Goal: Task Accomplishment & Management: Use online tool/utility

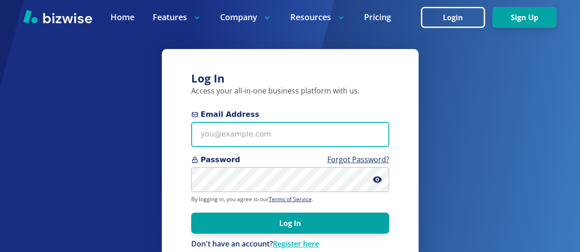
click at [205, 137] on input "Email Address" at bounding box center [290, 134] width 198 height 25
type input "[EMAIL_ADDRESS][PERSON_NAME][DOMAIN_NAME]"
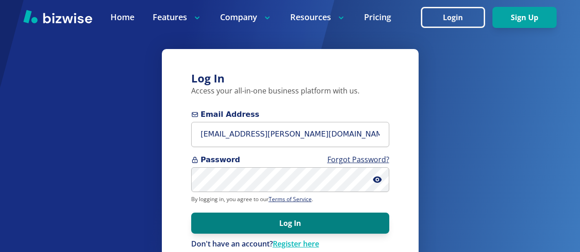
click at [263, 228] on button "Log In" at bounding box center [290, 223] width 198 height 21
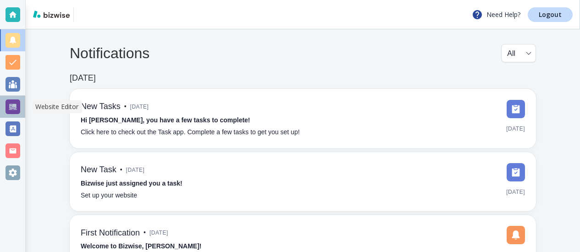
click at [11, 106] on div at bounding box center [13, 107] width 15 height 15
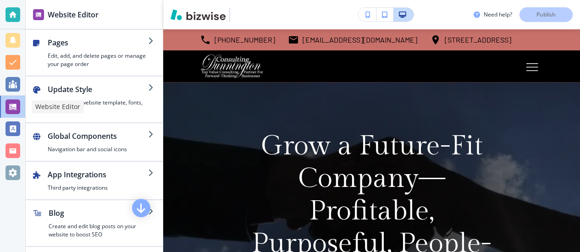
click at [11, 106] on div at bounding box center [13, 107] width 15 height 15
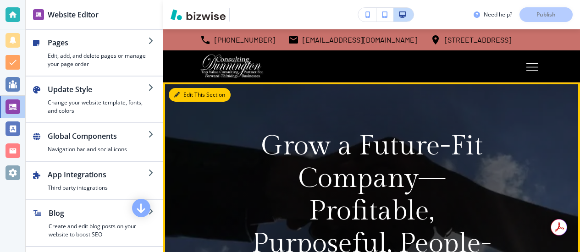
click at [176, 93] on icon "button" at bounding box center [177, 95] width 6 height 6
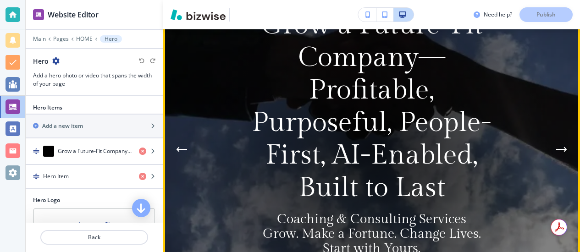
scroll to position [123, 0]
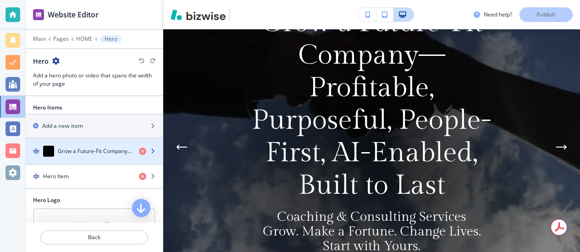
click at [117, 152] on h4 "Grow a Future-Fit Company—Profitable, Purposeful, People-First, AI-Enabled, Bui…" at bounding box center [95, 151] width 74 height 8
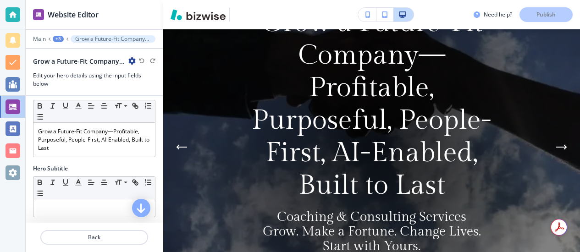
scroll to position [106, 0]
click at [114, 161] on div "Hero Title Small Normal Large Huge Grow a Future-Fit Company—Profitable, Purpos…" at bounding box center [94, 126] width 137 height 77
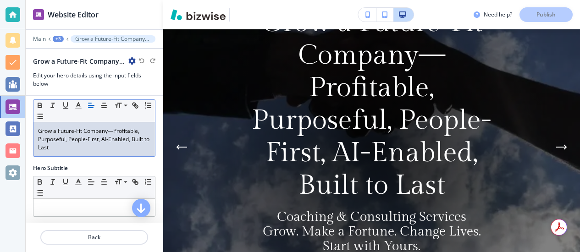
click at [117, 160] on div "Hero Title Small Normal Large Huge Grow a Future-Fit Company—Profitable, Purpos…" at bounding box center [94, 126] width 137 height 77
click at [129, 143] on p "Grow a Future-Fit Company—Profitable, Purposeful, People-First, AI-Enabled, Bui…" at bounding box center [94, 139] width 112 height 25
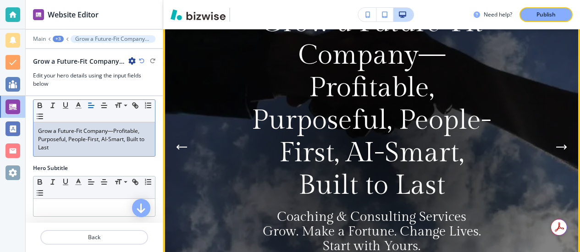
click at [293, 166] on p "Grow a Future-Fit Company—Profitable, Purposeful, People-First, AI-Smart, Built…" at bounding box center [371, 103] width 243 height 195
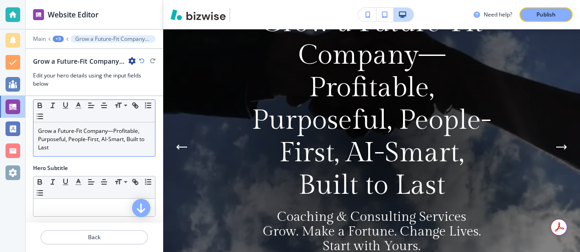
click at [100, 142] on p "Grow a Future-Fit Company—Profitable, Purposeful, People-First, AI-Smart, Built…" at bounding box center [94, 139] width 112 height 25
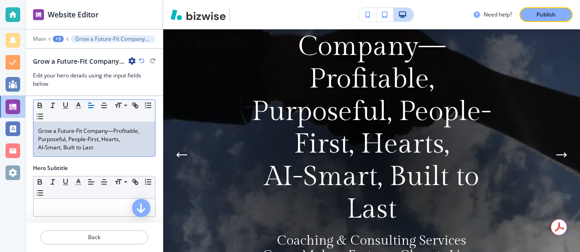
click at [101, 142] on p "Grow a Future-Fit Company—Profitable, Purposeful, People-First, Hearts," at bounding box center [94, 135] width 112 height 17
click at [88, 148] on p "AI-Smart, Built to Last" at bounding box center [94, 148] width 112 height 8
click at [69, 140] on p "Grow a Future-Fit Company—Profitable, Purposeful, People-First Hearts," at bounding box center [94, 135] width 112 height 17
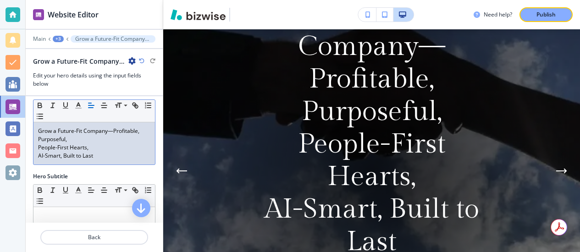
click at [83, 166] on div "Hero Title Small Normal Large Huge Grow a Future-Fit Company—Profitable, Purpos…" at bounding box center [94, 130] width 137 height 85
click at [62, 158] on p "AI-Smart, Built to Last" at bounding box center [94, 156] width 112 height 8
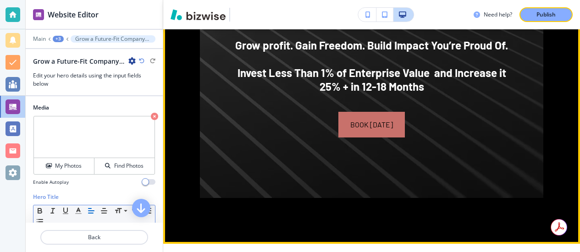
scroll to position [1035, 0]
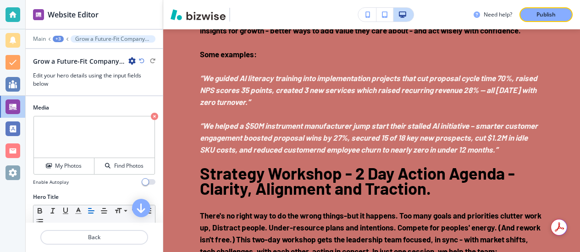
scroll to position [1659, 0]
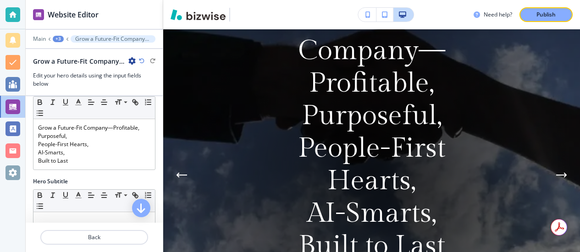
scroll to position [109, 0]
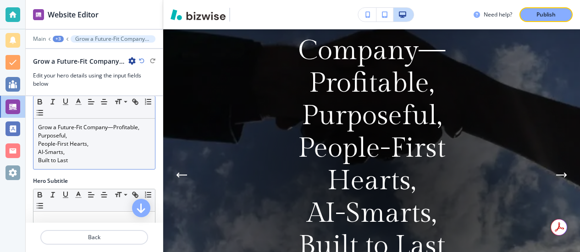
click at [116, 147] on p "People-First Hearts," at bounding box center [94, 144] width 112 height 8
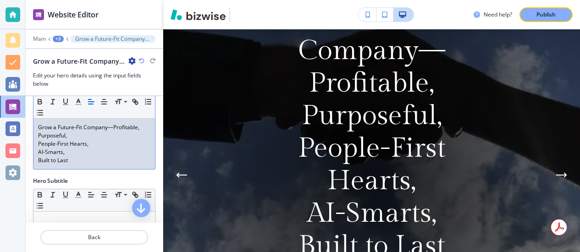
click at [108, 129] on p "Grow a Future-Fit Company—Profitable, Purposeful," at bounding box center [94, 131] width 112 height 17
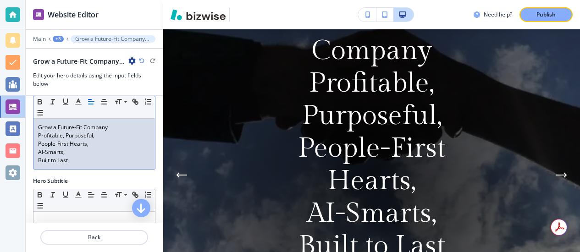
click at [86, 145] on p "People-First Hearts," at bounding box center [94, 144] width 112 height 8
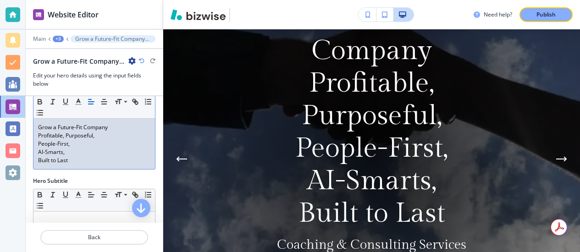
click at [64, 154] on p "AI-Smarts," at bounding box center [94, 152] width 112 height 8
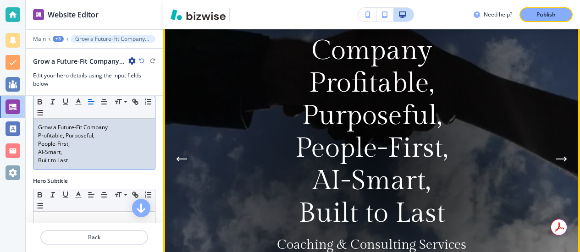
scroll to position [127, 0]
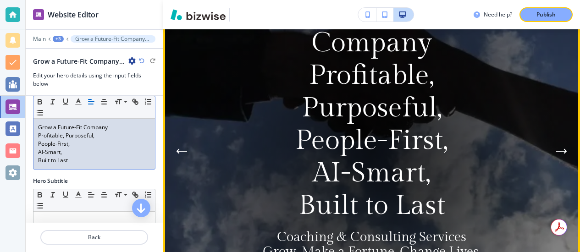
click at [201, 130] on div at bounding box center [371, 150] width 391 height 391
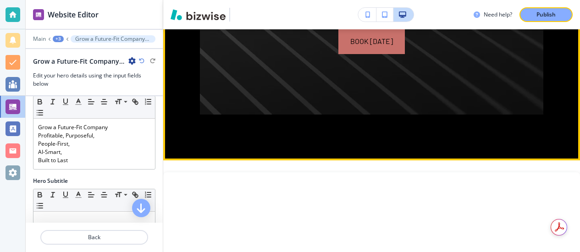
scroll to position [1088, 0]
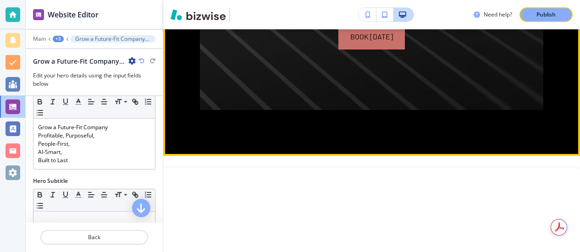
click at [270, 50] on div "book today" at bounding box center [372, 37] width 278 height 26
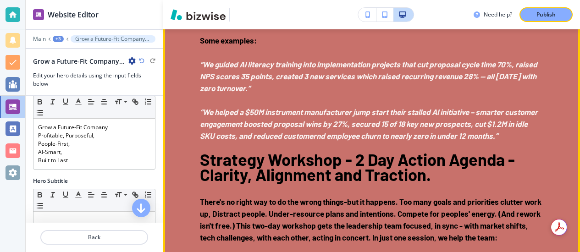
scroll to position [1646, 0]
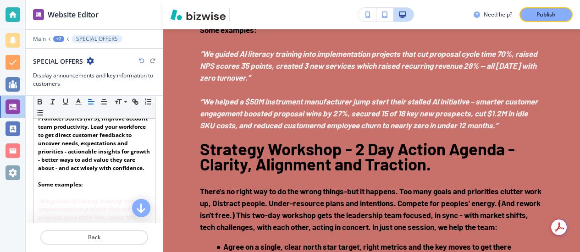
scroll to position [221, 0]
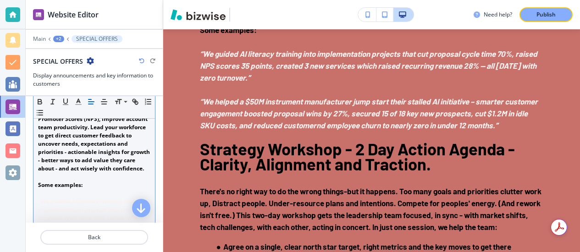
click at [96, 172] on strong "Design and guide AI -enabled strategies to acquire key new customers, gain recu…" at bounding box center [94, 131] width 113 height 82
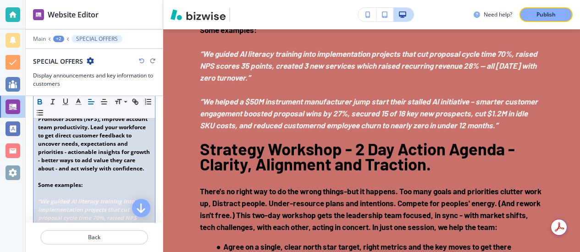
click at [100, 150] on strong "Design and guide AI -enabled strategies to acquire key new customers, gain recu…" at bounding box center [94, 131] width 113 height 82
click at [74, 164] on strong "Design and guide AI -enabled strategies to acquire key new customers, gain recu…" at bounding box center [94, 131] width 113 height 82
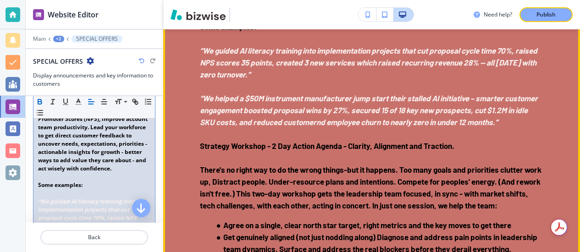
click at [430, 79] on em "“We guided AI literacy training into implementation projects that cut proposal …" at bounding box center [369, 62] width 339 height 33
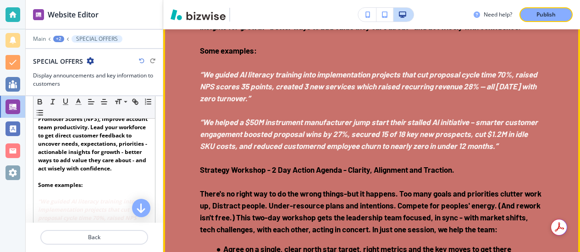
scroll to position [1622, 0]
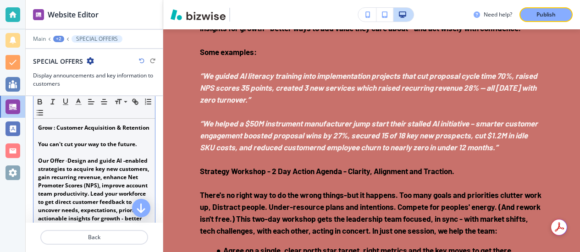
scroll to position [153, 0]
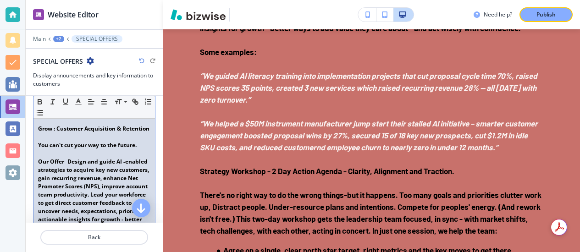
drag, startPoint x: 38, startPoint y: 128, endPoint x: 74, endPoint y: 137, distance: 37.6
click at [74, 133] on p "Grow : Customer Acquisition & Retention" at bounding box center [94, 129] width 112 height 8
click at [85, 116] on div "Small Normal Large Huge" at bounding box center [94, 107] width 122 height 22
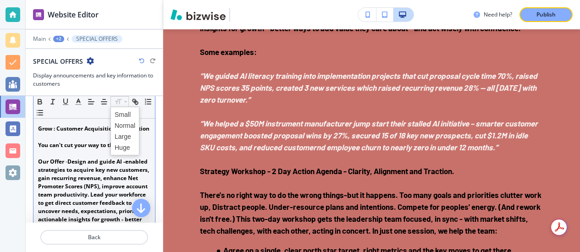
click at [119, 101] on icon at bounding box center [118, 101] width 6 height 5
click at [120, 146] on span at bounding box center [125, 147] width 21 height 11
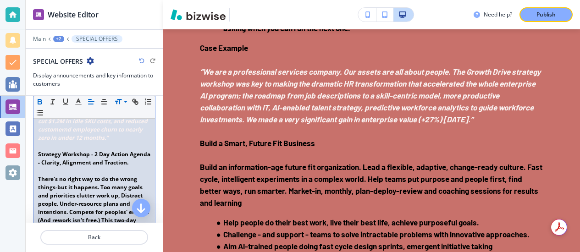
scroll to position [447, 0]
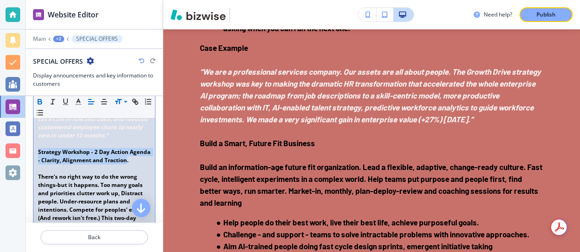
drag, startPoint x: 39, startPoint y: 170, endPoint x: 60, endPoint y: 184, distance: 25.4
click at [60, 164] on strong "Strategy Workshop - 2 Day Action Agenda - Clarity, Alignment and Traction." at bounding box center [95, 156] width 114 height 16
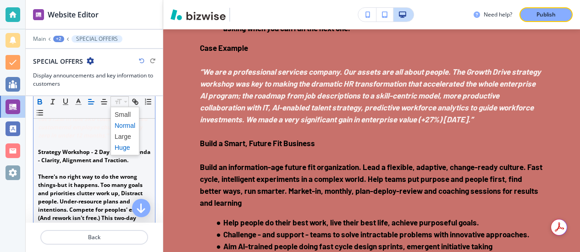
click at [121, 146] on span at bounding box center [125, 147] width 21 height 11
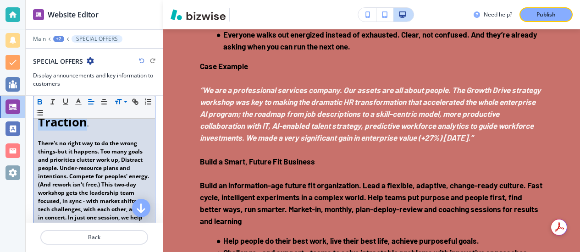
scroll to position [553, 0]
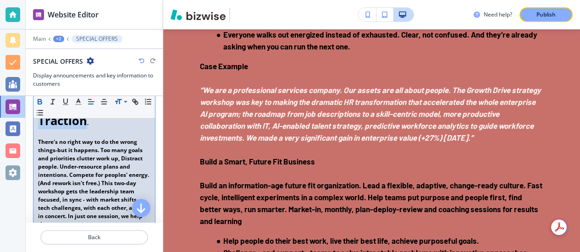
click at [92, 138] on p at bounding box center [94, 134] width 112 height 8
click at [65, 195] on strong "There's no right way to do the wrong things-but it happens. Too many goals and …" at bounding box center [94, 183] width 112 height 90
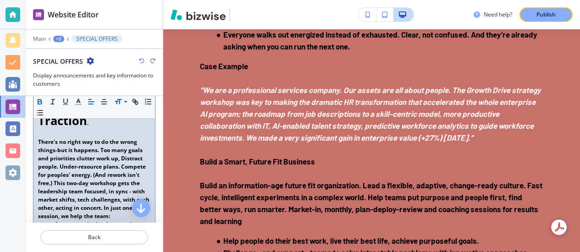
click at [66, 196] on strong "There's no right way to do the wrong things-but it happens. Too many goals and …" at bounding box center [94, 179] width 113 height 82
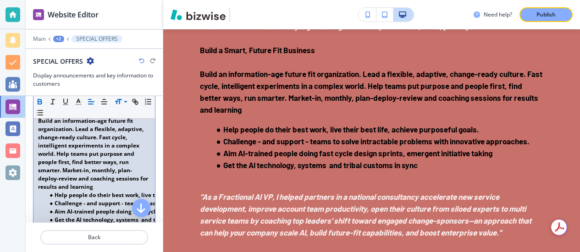
scroll to position [839, 0]
drag, startPoint x: 37, startPoint y: 130, endPoint x: 110, endPoint y: 136, distance: 73.2
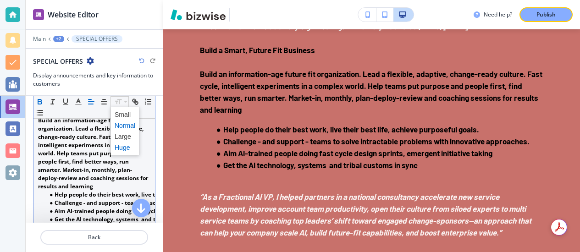
click at [121, 146] on span at bounding box center [125, 147] width 21 height 11
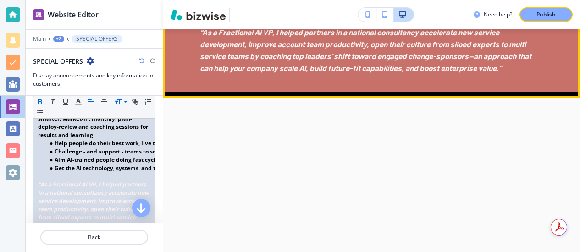
scroll to position [2201, 0]
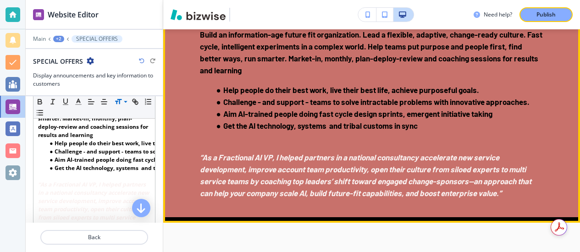
scroll to position [2066, 0]
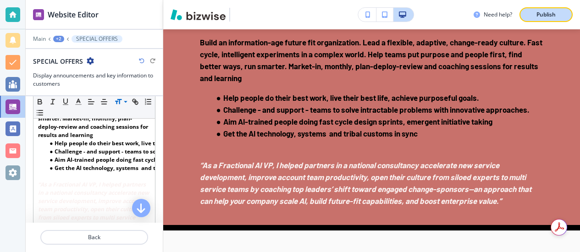
click at [548, 15] on p "Publish" at bounding box center [546, 15] width 19 height 8
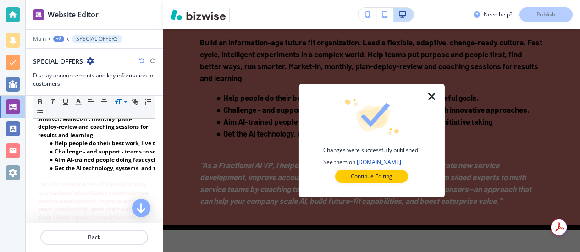
click at [434, 100] on icon "button" at bounding box center [432, 96] width 11 height 11
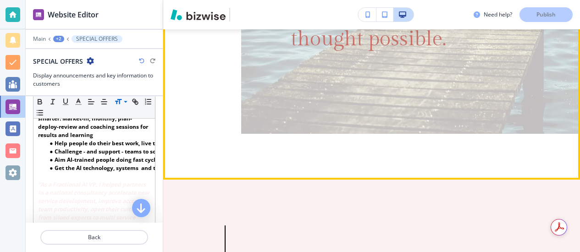
scroll to position [5121, 0]
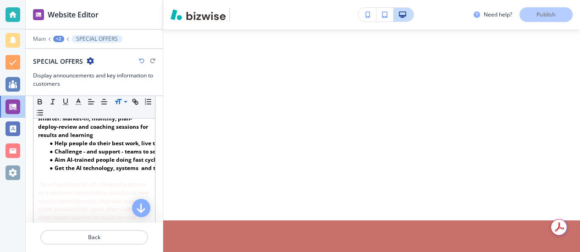
scroll to position [6429, 0]
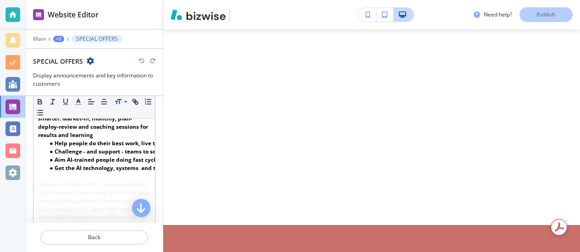
click at [548, 15] on div "Need help? Publish" at bounding box center [527, 14] width 106 height 15
